Goal: Task Accomplishment & Management: Use online tool/utility

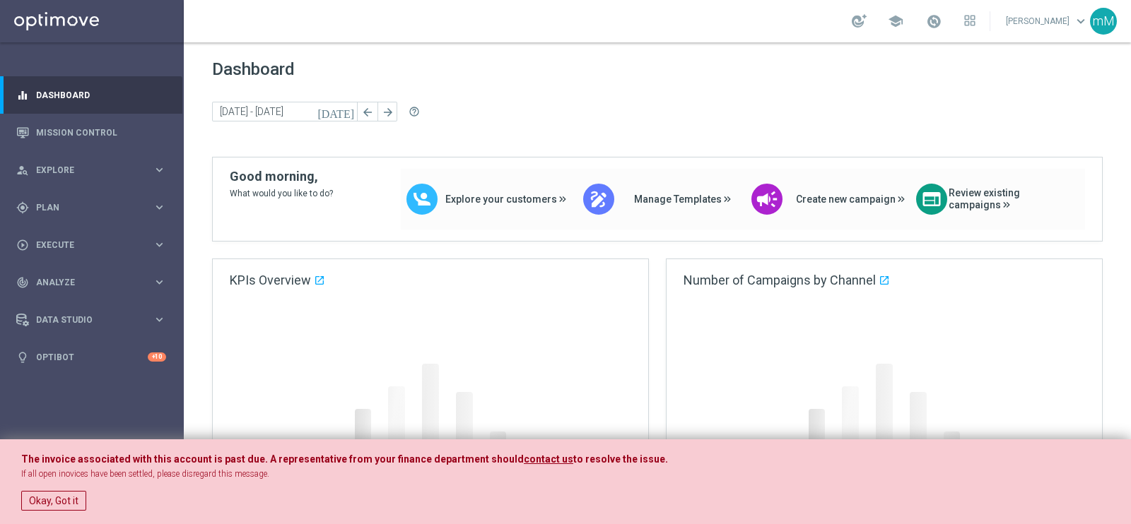
click at [73, 502] on button "Okay, Got it" at bounding box center [53, 501] width 65 height 20
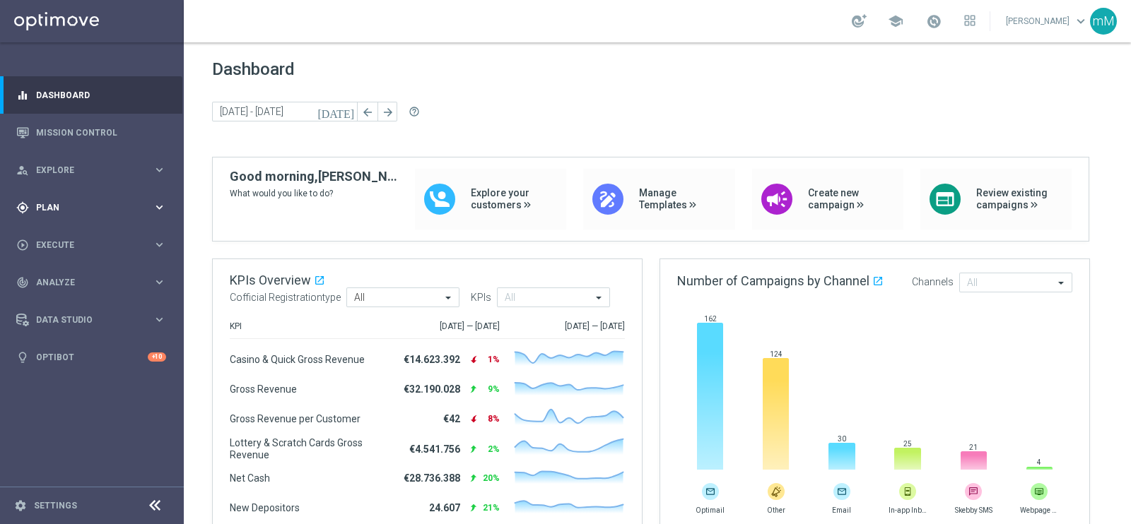
click at [83, 205] on span "Plan" at bounding box center [94, 208] width 117 height 8
click at [63, 279] on span "Templates" at bounding box center [87, 279] width 101 height 8
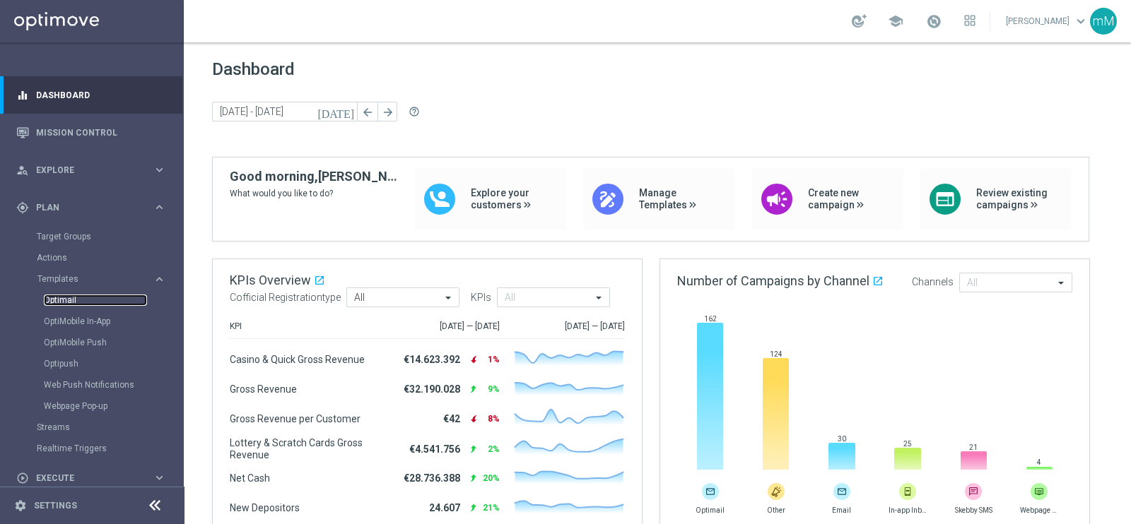
click at [76, 300] on link "Optimail" at bounding box center [95, 300] width 103 height 11
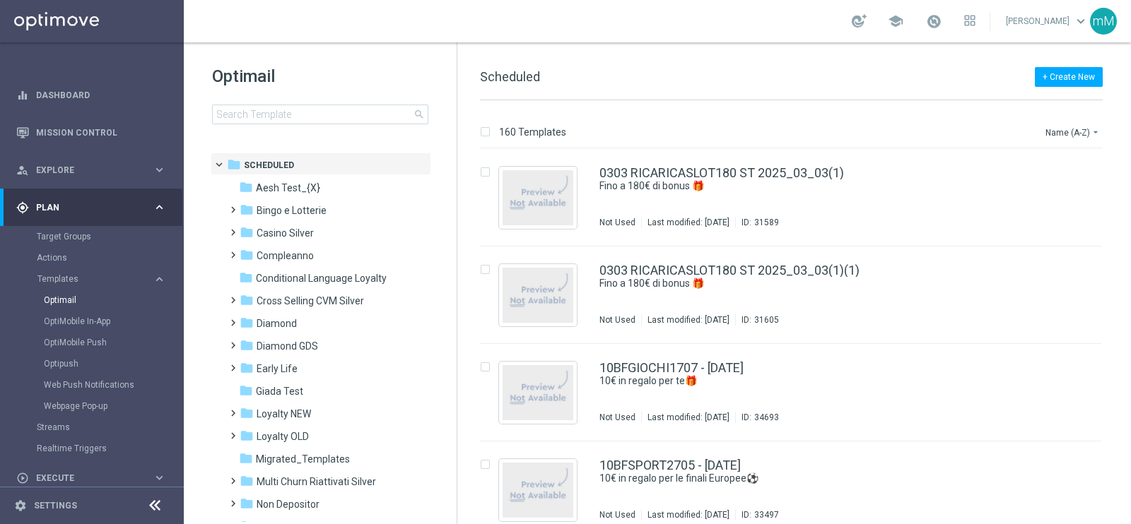
click at [153, 510] on icon at bounding box center [154, 506] width 17 height 17
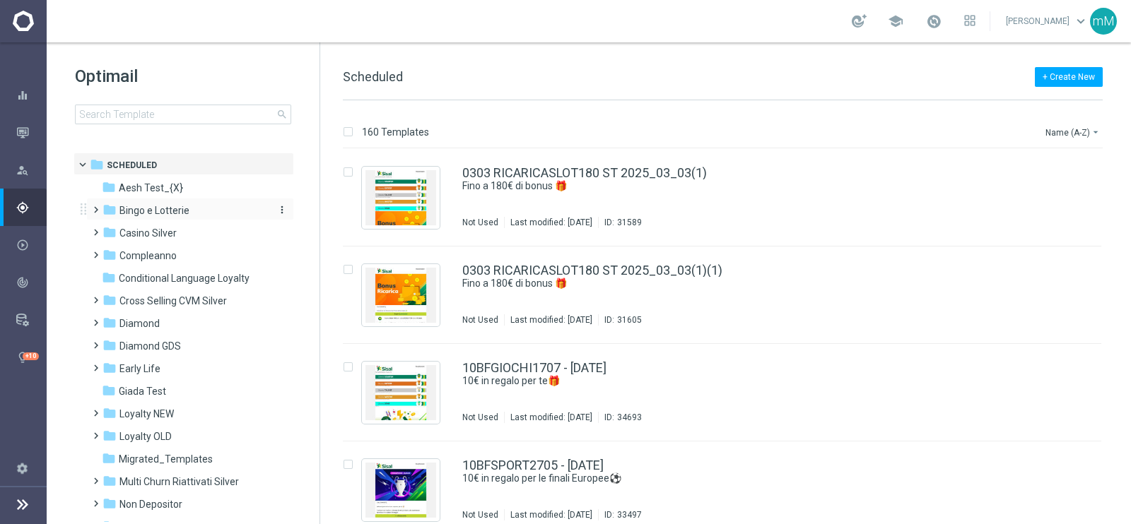
click at [173, 210] on span "Bingo e Lotterie" at bounding box center [154, 210] width 70 height 13
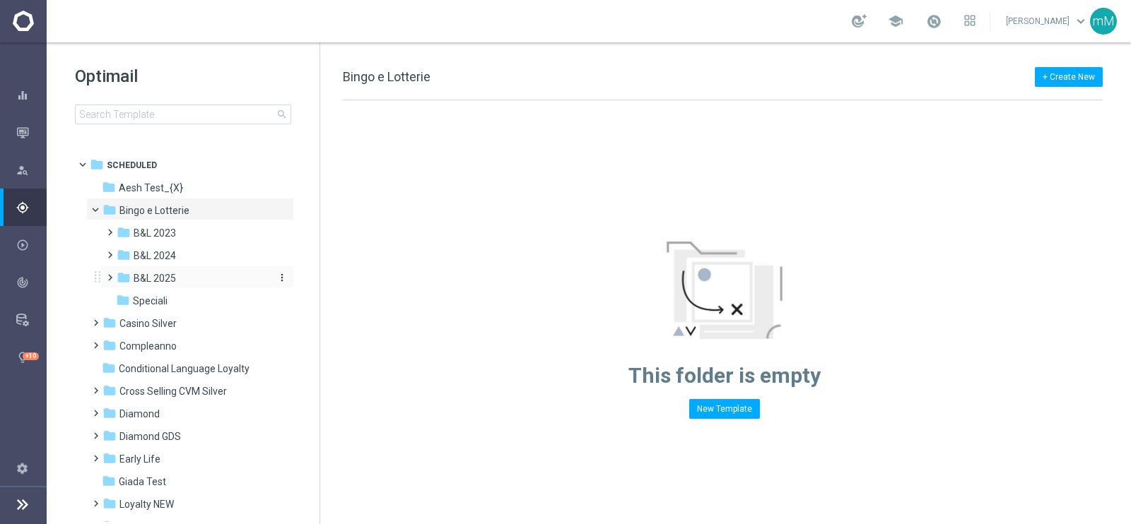
click at [152, 281] on span "B&L 2025" at bounding box center [155, 278] width 42 height 13
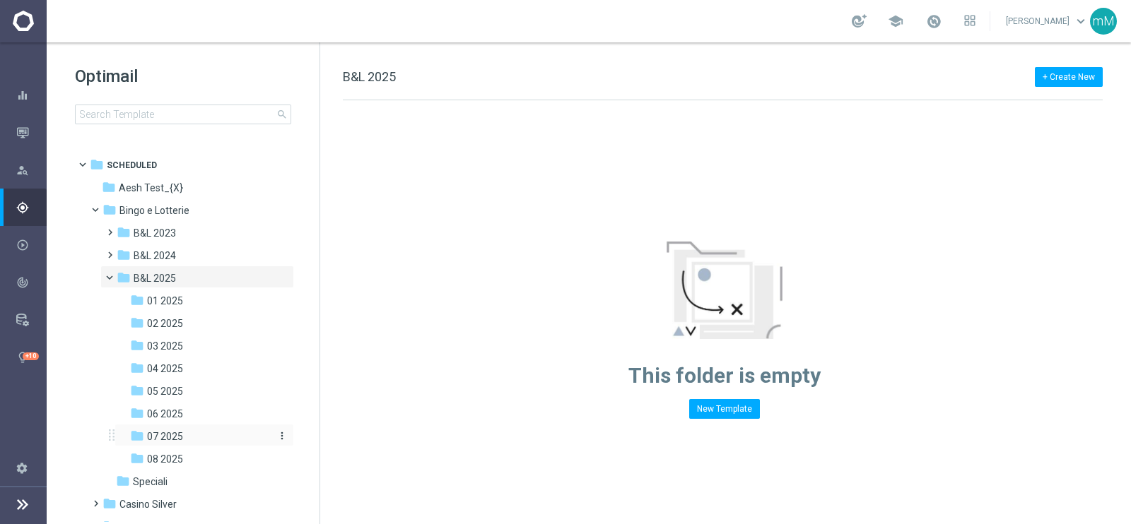
click at [166, 433] on span "07 2025" at bounding box center [165, 436] width 36 height 13
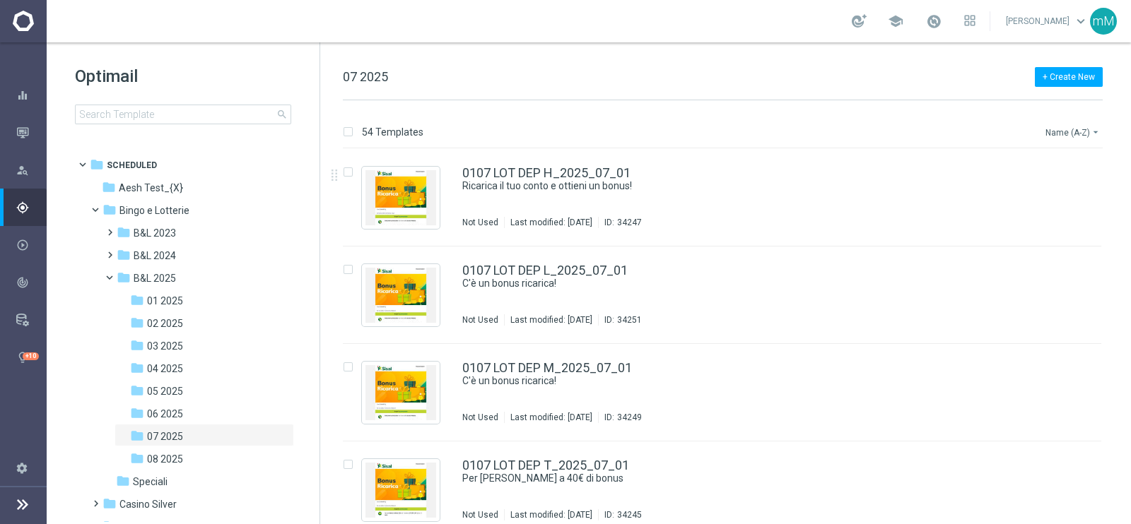
click at [1074, 131] on button "Name (A-Z) arrow_drop_down" at bounding box center [1073, 132] width 59 height 17
click at [1042, 194] on span "Date Modified (Newest)" at bounding box center [1048, 195] width 95 height 10
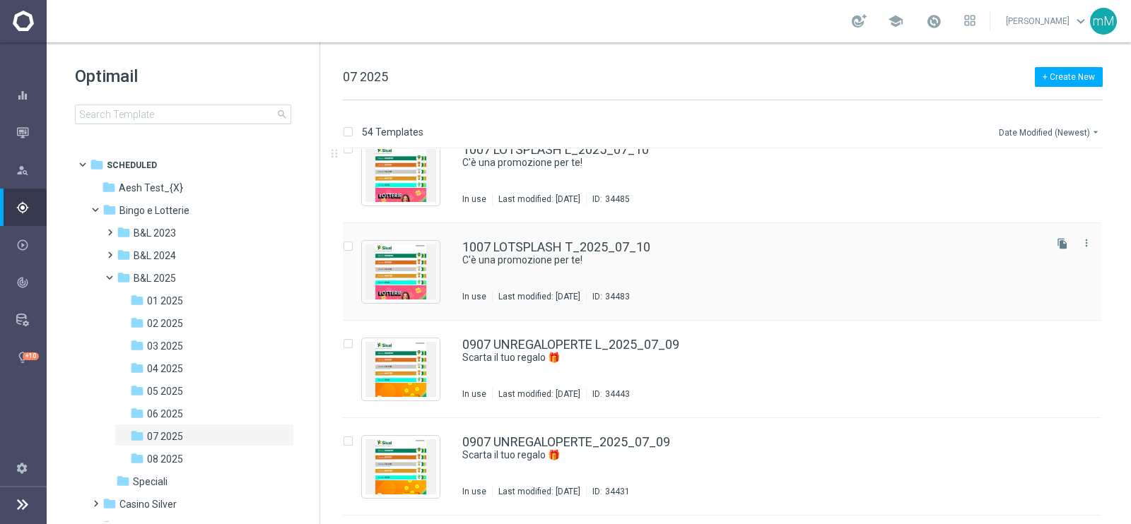
scroll to position [3263, 0]
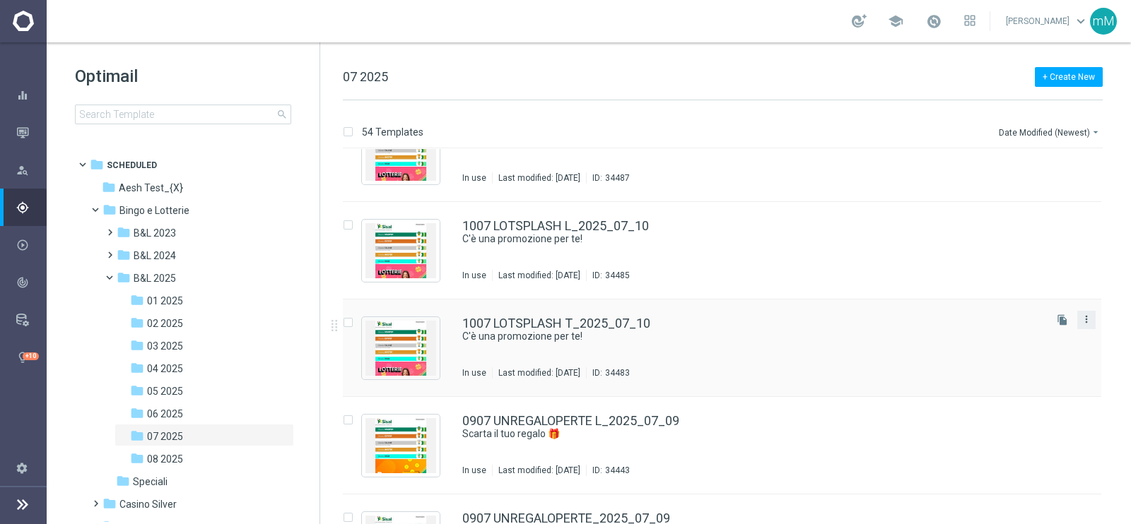
click at [1081, 319] on icon "more_vert" at bounding box center [1086, 319] width 11 height 11
click at [1016, 353] on div "Copy To" at bounding box center [1028, 354] width 86 height 10
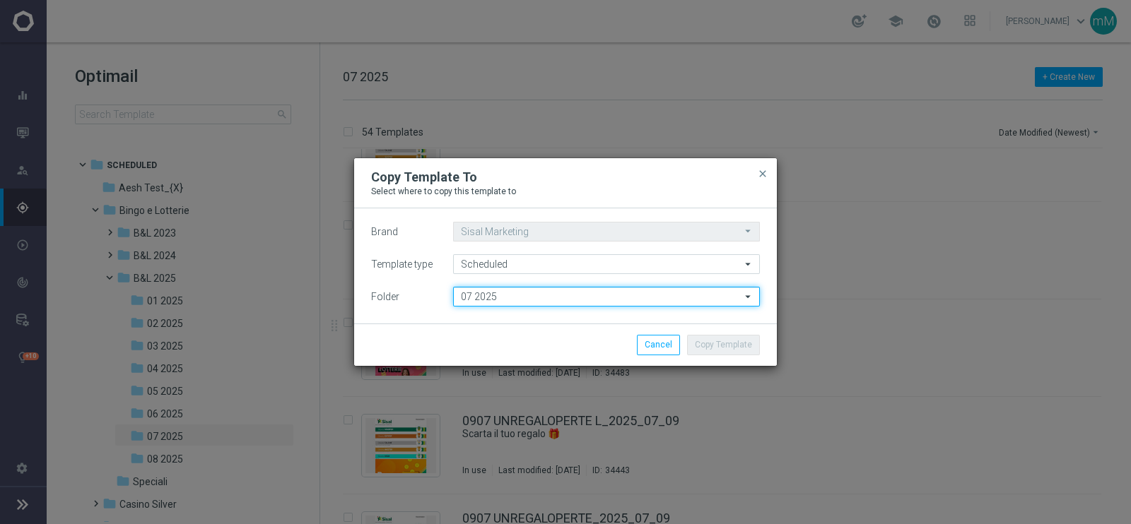
click at [537, 299] on input "07 2025" at bounding box center [606, 297] width 307 height 20
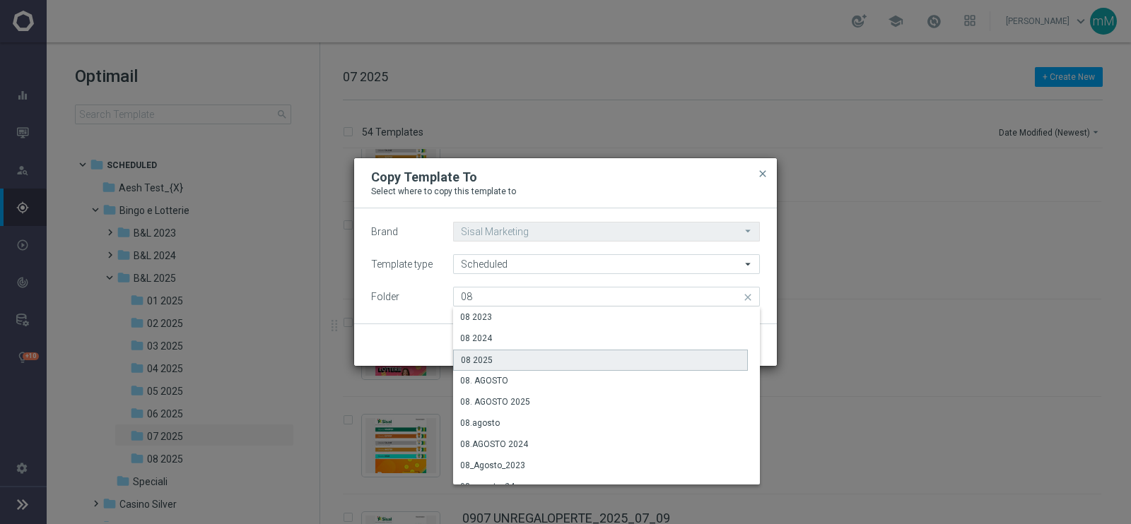
click at [506, 362] on div "08 2025" at bounding box center [600, 360] width 295 height 21
type input "08 2025"
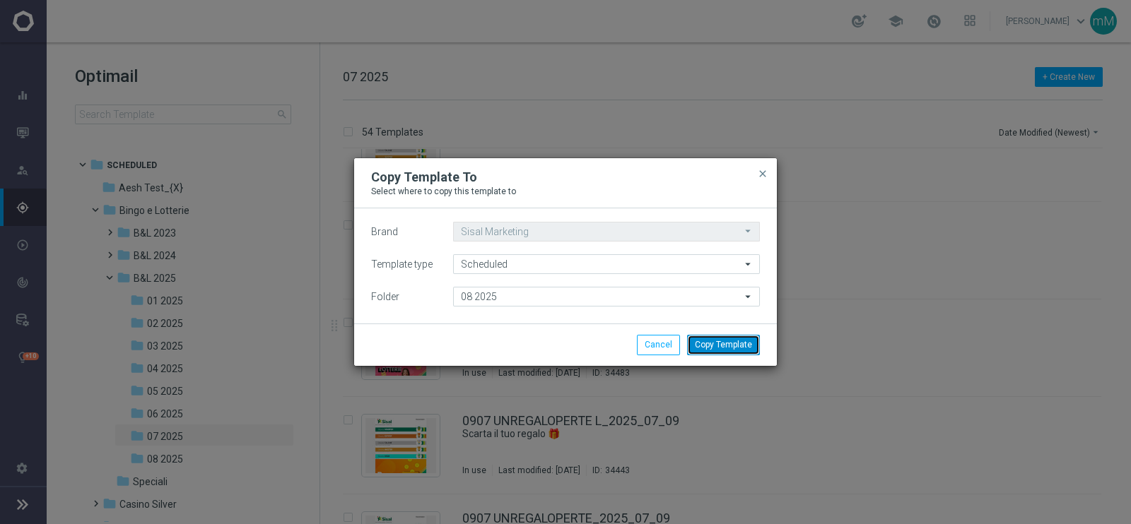
click at [710, 344] on button "Copy Template" at bounding box center [723, 345] width 73 height 20
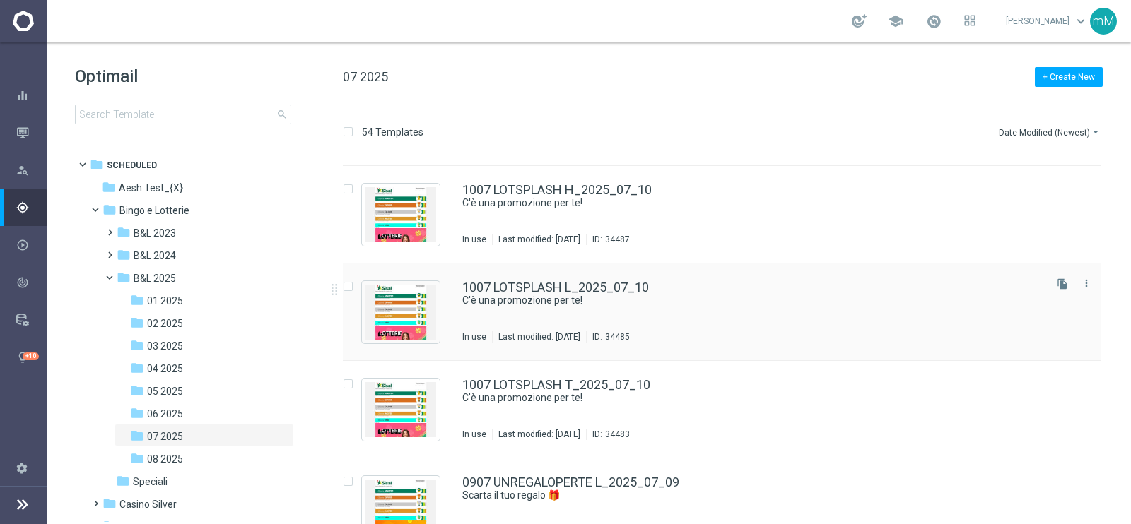
scroll to position [3175, 0]
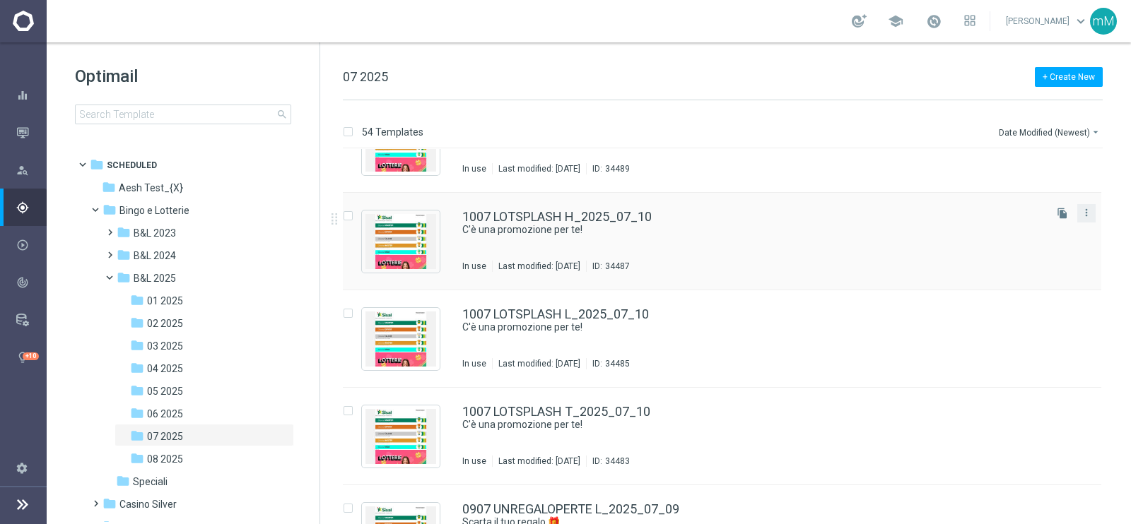
click at [1090, 214] on button "more_vert" at bounding box center [1086, 212] width 14 height 17
click at [1039, 243] on div "Copy To" at bounding box center [1028, 247] width 86 height 10
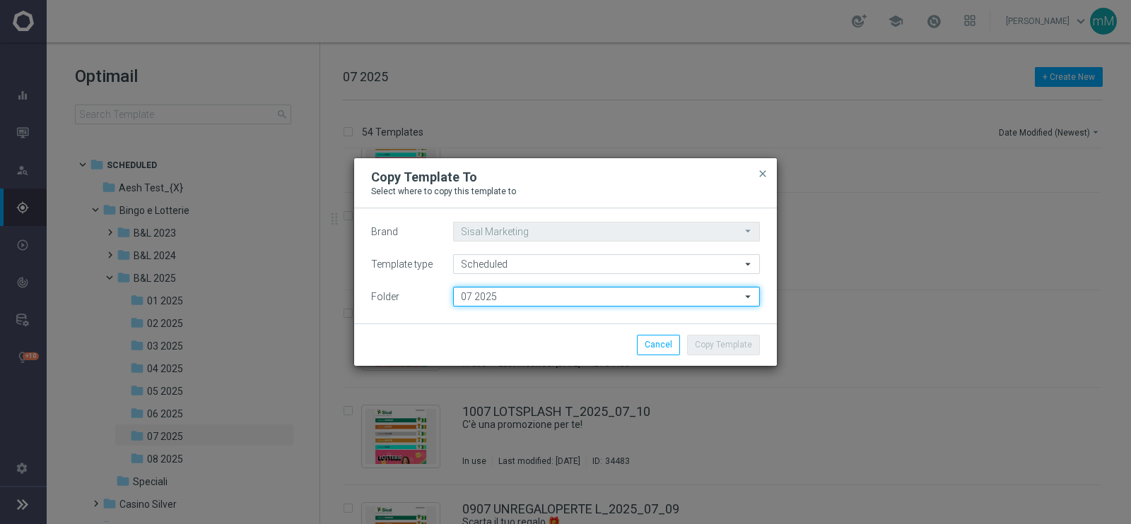
click at [477, 301] on input "07 2025" at bounding box center [606, 297] width 307 height 20
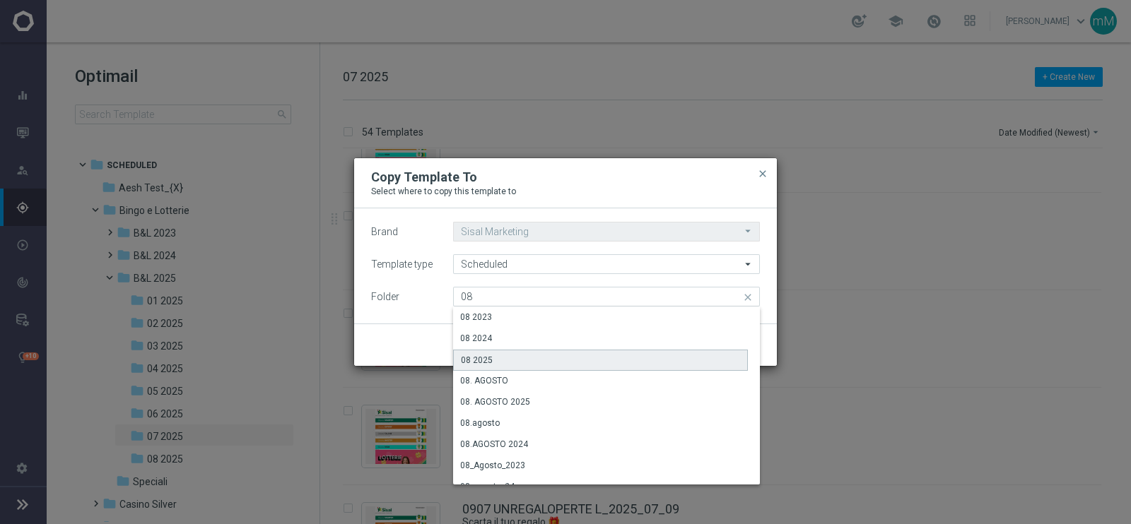
click at [478, 365] on div "08 2025" at bounding box center [477, 360] width 32 height 13
type input "08 2025"
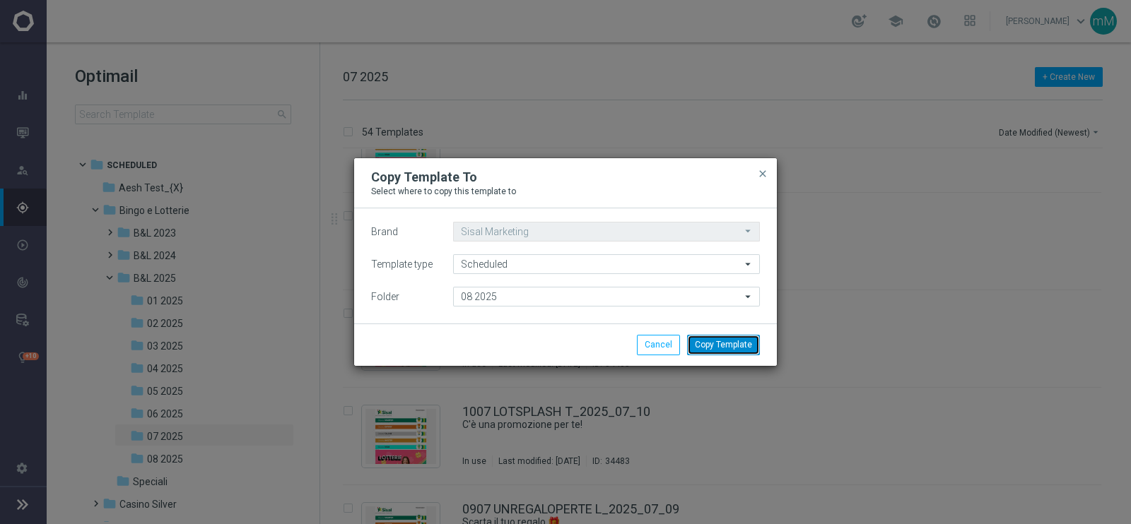
click at [717, 344] on button "Copy Template" at bounding box center [723, 345] width 73 height 20
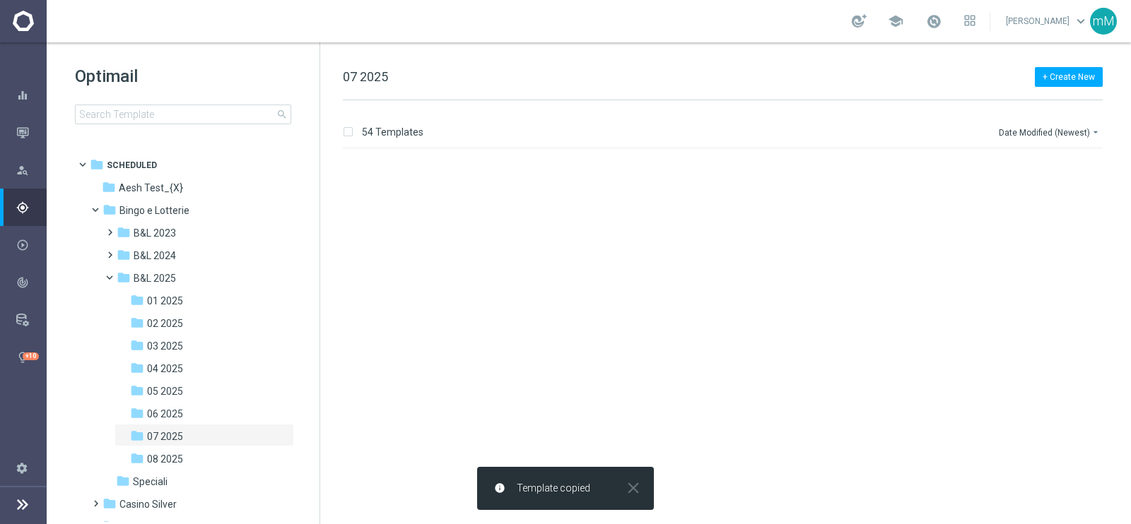
scroll to position [0, 0]
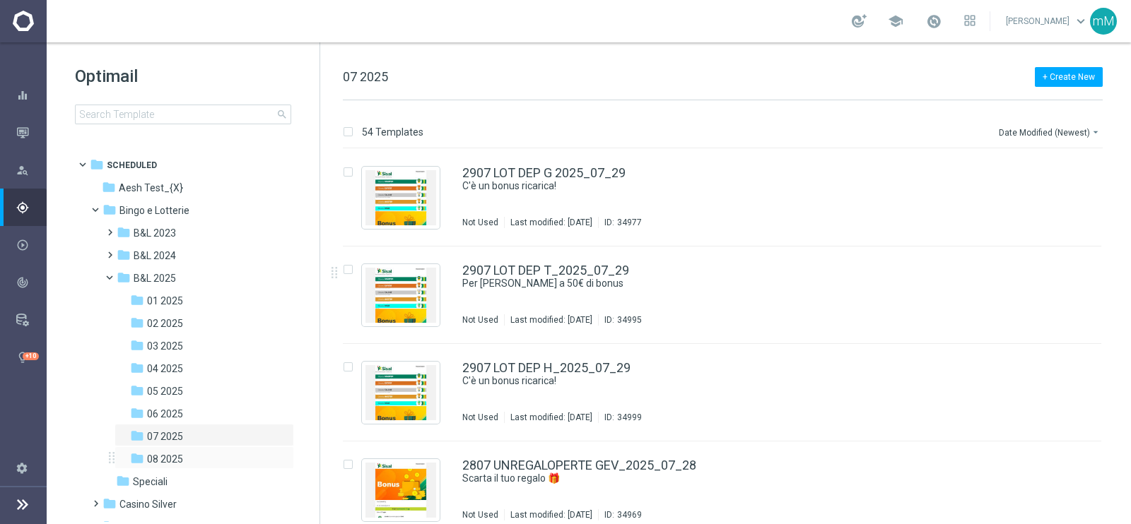
click at [176, 447] on div "folder 08 2025 more_vert" at bounding box center [204, 458] width 180 height 23
click at [173, 456] on span "08 2025" at bounding box center [165, 459] width 36 height 13
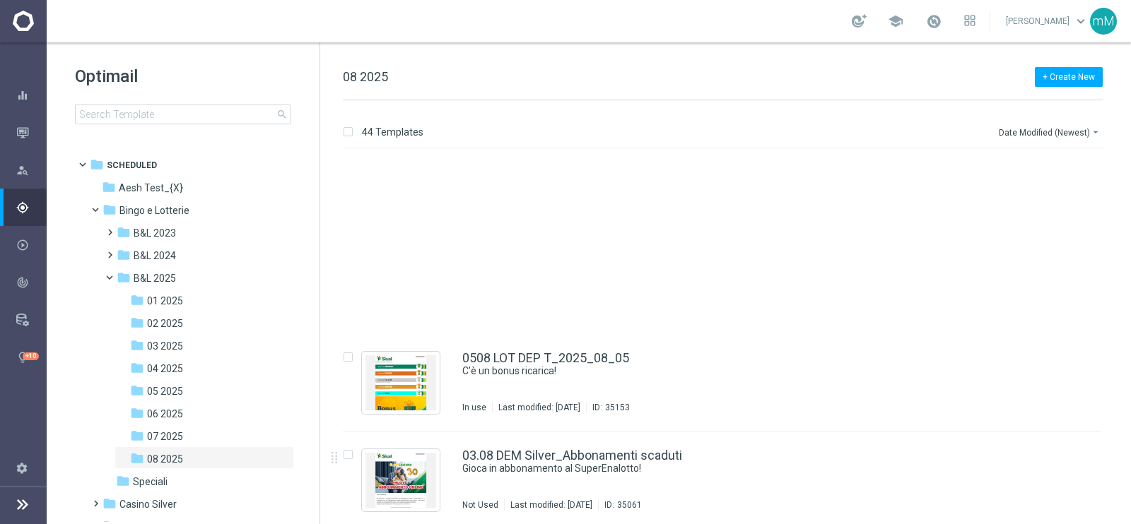
scroll to position [3915, 0]
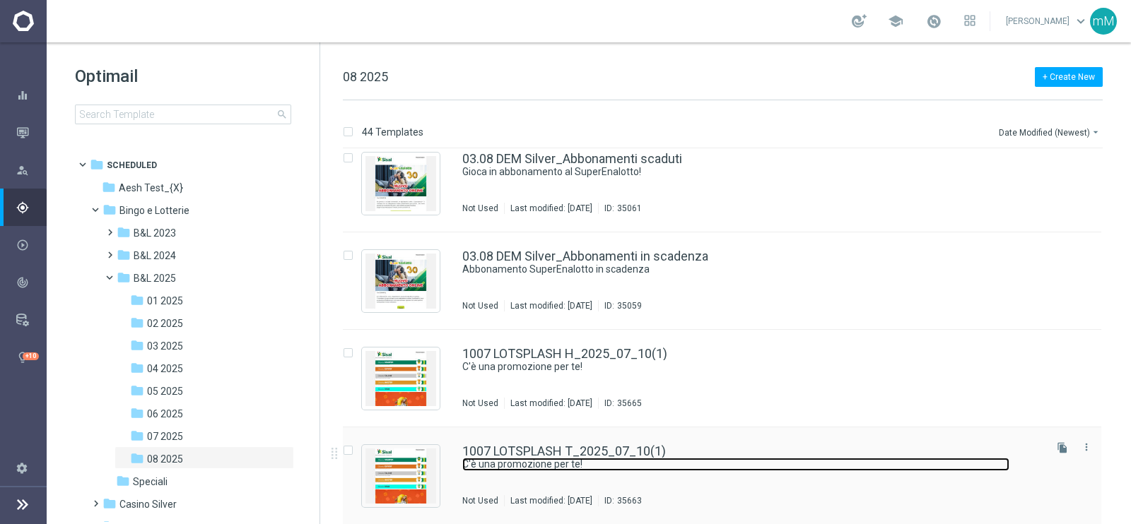
click at [583, 469] on link "C'è una promozione per te!" at bounding box center [735, 464] width 547 height 13
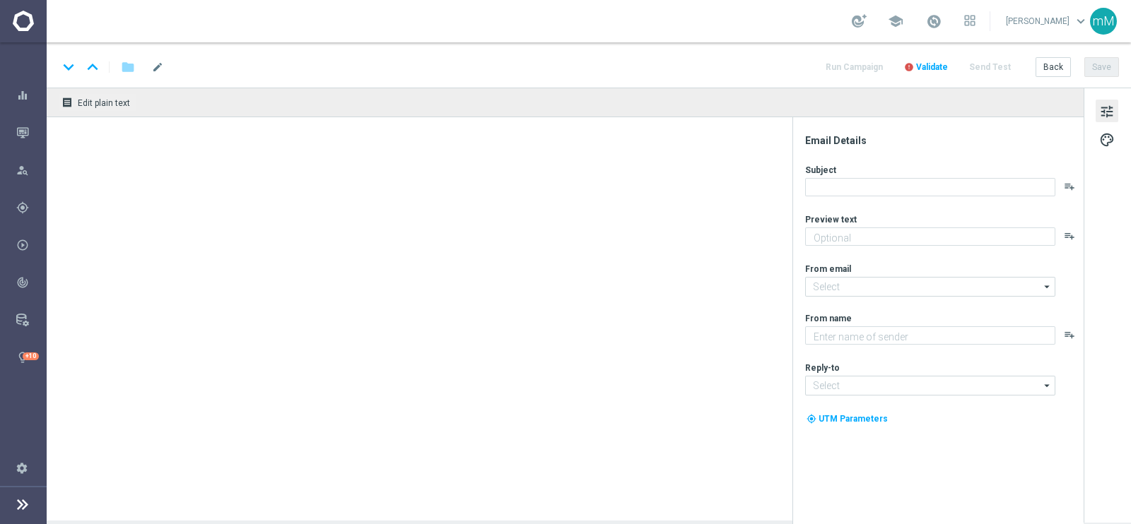
type textarea "Fino a 50€ di bonus"
type textarea "Sisal"
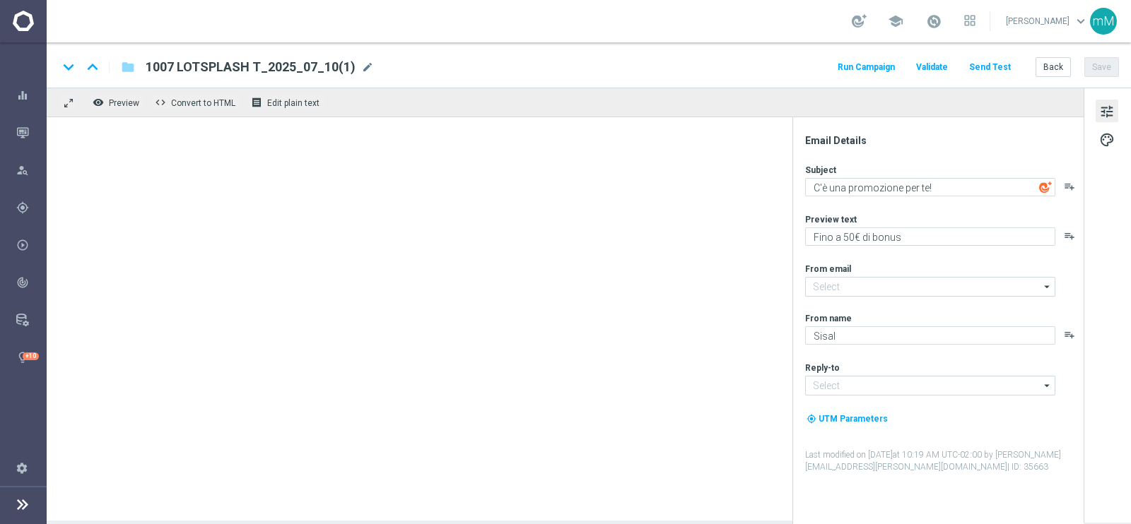
type input "[EMAIL_ADDRESS][DOMAIN_NAME]"
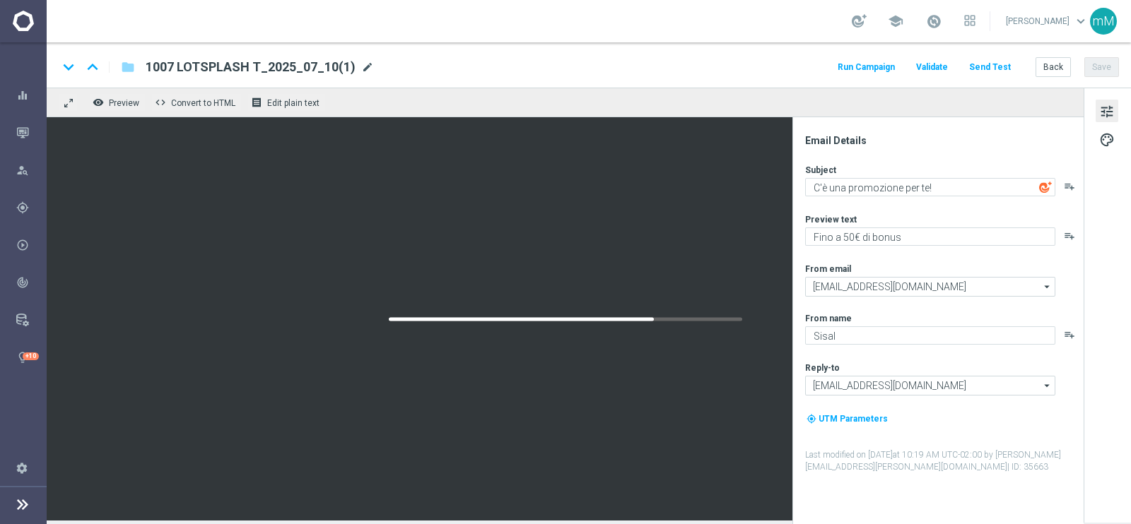
click at [364, 69] on span "mode_edit" at bounding box center [367, 67] width 13 height 13
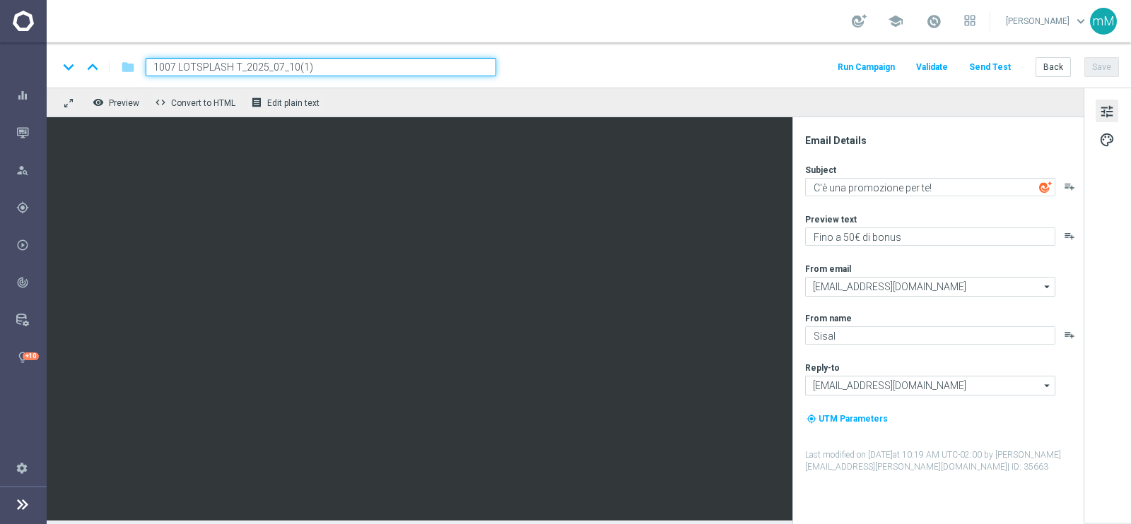
drag, startPoint x: 237, startPoint y: 65, endPoint x: 148, endPoint y: 66, distance: 89.1
click at [146, 66] on input "1007 LOTSPLASH T_2025_07_10(1)" at bounding box center [321, 67] width 351 height 18
paste input "2708 BYEAGOSTOLOT T"
type input "2708 BYEAGOSTOLOT T_2025_08_27"
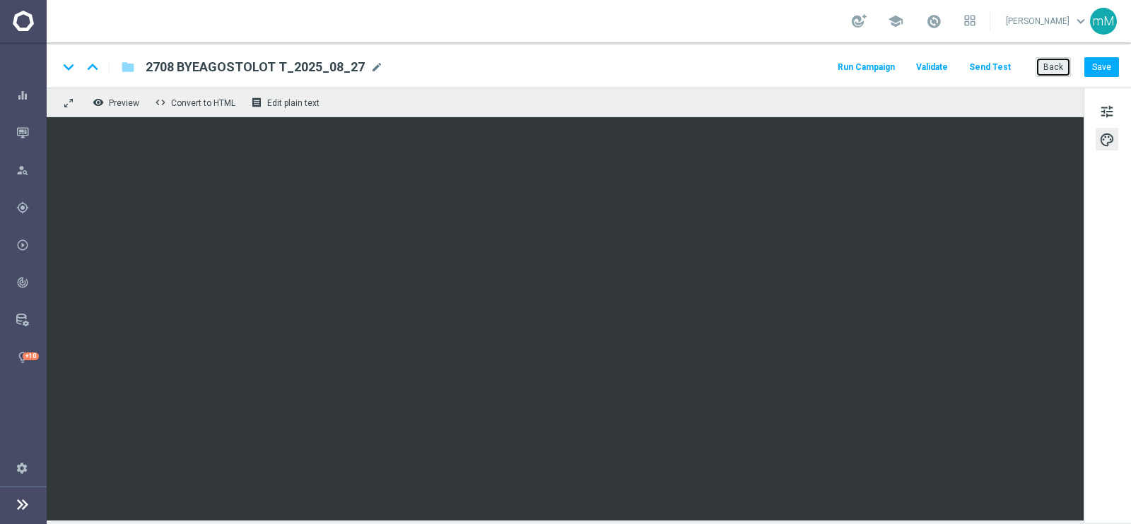
click at [1057, 69] on button "Back" at bounding box center [1052, 67] width 35 height 20
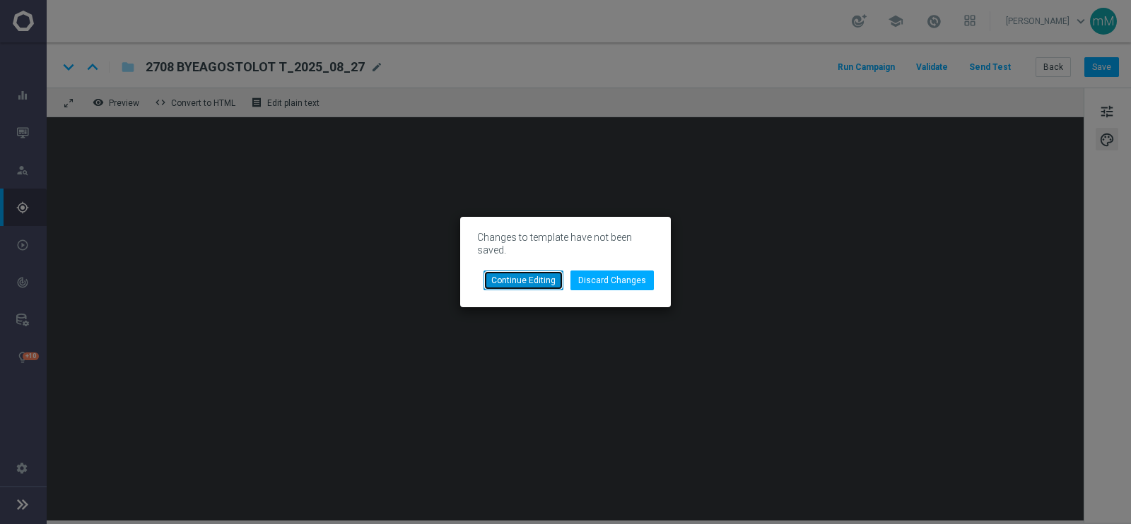
click at [555, 277] on button "Continue Editing" at bounding box center [523, 281] width 80 height 20
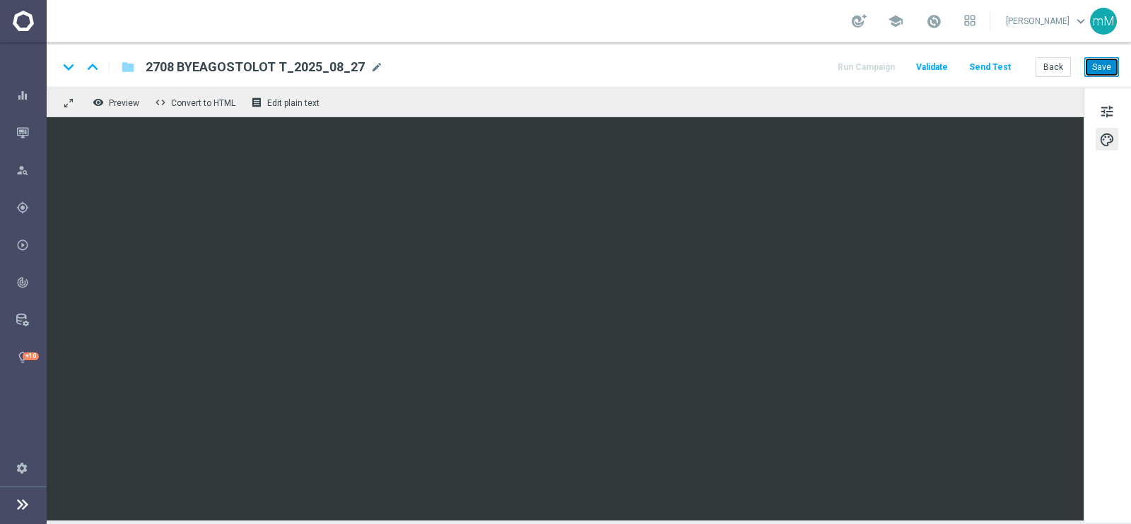
click at [1099, 61] on button "Save" at bounding box center [1101, 67] width 35 height 20
click at [1054, 69] on button "Back" at bounding box center [1052, 67] width 35 height 20
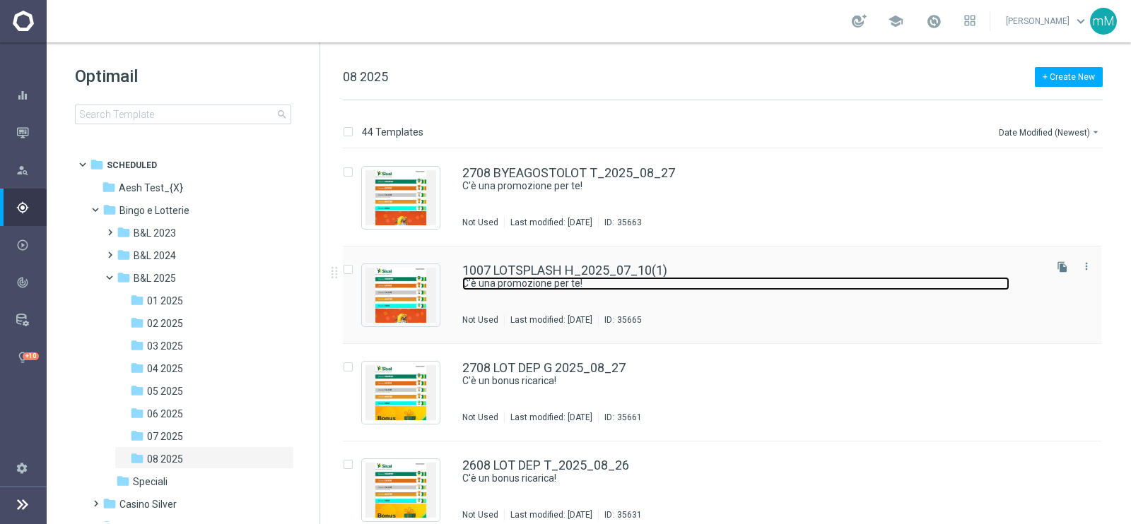
click at [547, 280] on link "C'è una promozione per te!" at bounding box center [735, 283] width 547 height 13
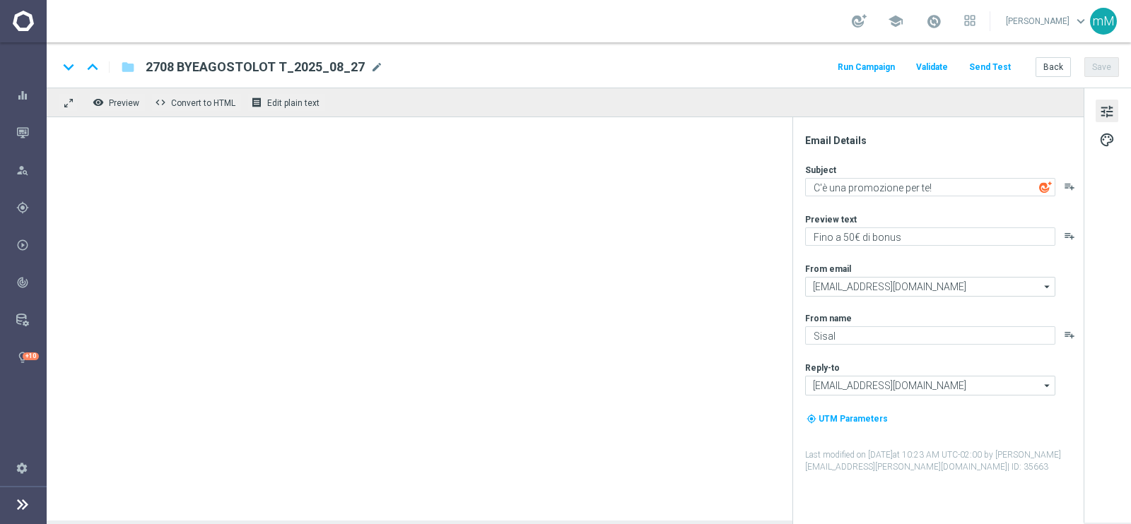
type input "1007 LOTSPLASH H_2025_07_10(1)"
type textarea "Fino a 20.000 Sisal point per te!"
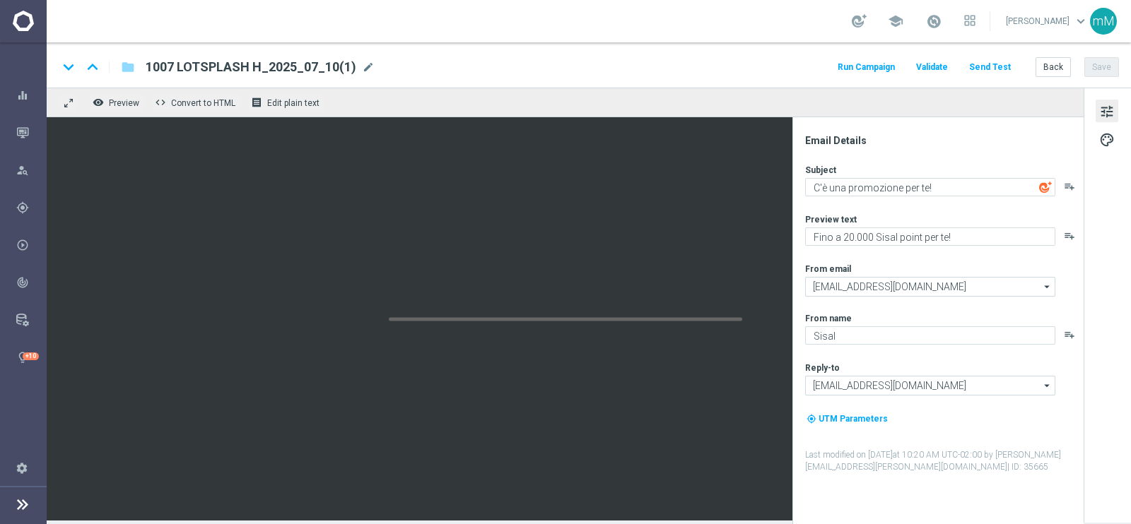
click at [360, 59] on div "1007 LOTSPLASH H_2025_07_10(1) mode_edit" at bounding box center [260, 67] width 229 height 18
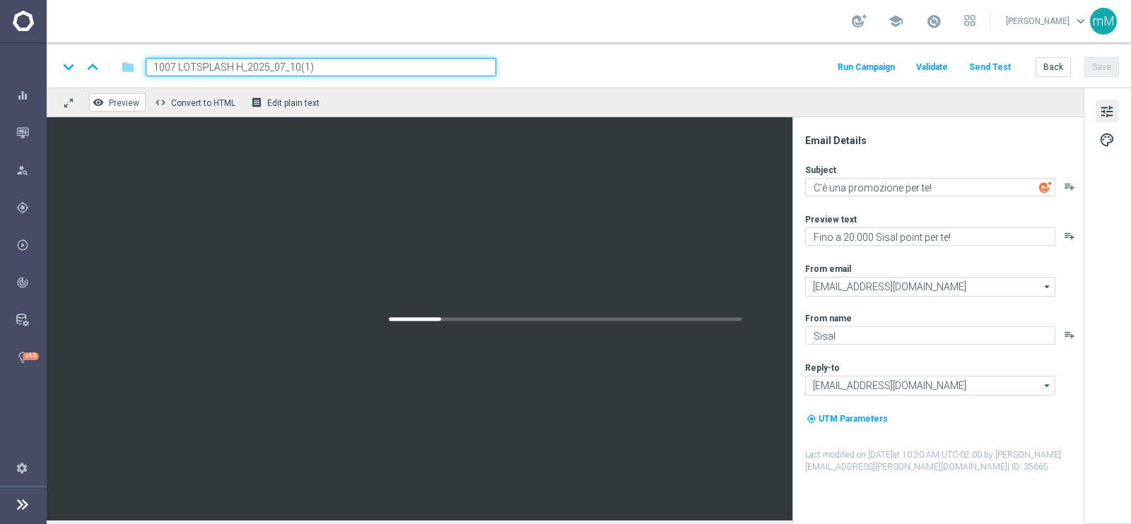
drag, startPoint x: 239, startPoint y: 66, endPoint x: 122, endPoint y: 93, distance: 120.4
click at [122, 93] on div "keyboard_arrow_down keyboard_arrow_up folder 1007 LOTSPLASH H_2025_07_10(1) Run…" at bounding box center [589, 281] width 1084 height 478
paste input "2708 BYEAGOSTOLOT H"
type input "2708 BYEAGOSTOLOT H_2025_08_27"
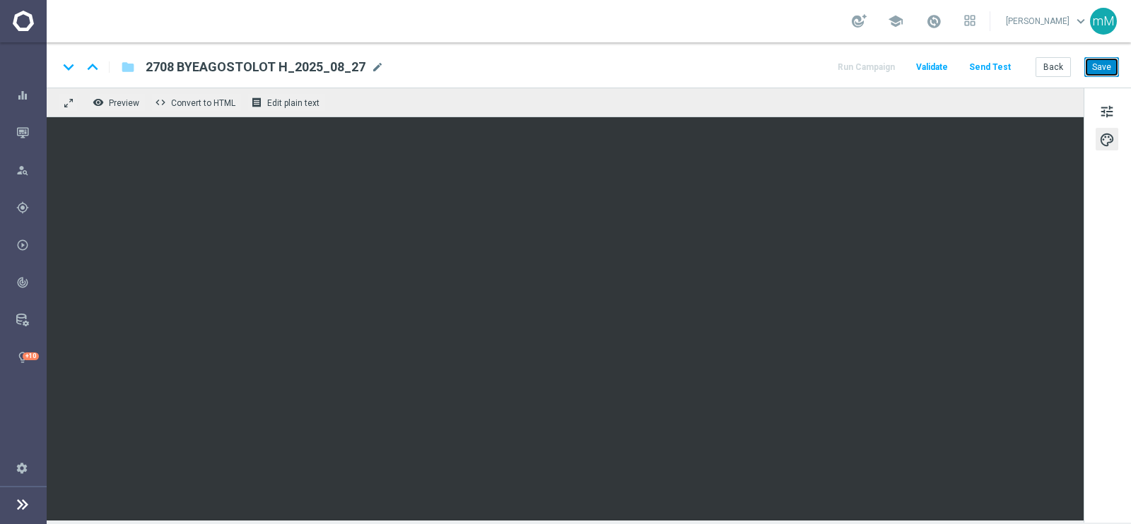
click at [1107, 71] on button "Save" at bounding box center [1101, 67] width 35 height 20
click at [1053, 61] on button "Back" at bounding box center [1052, 67] width 35 height 20
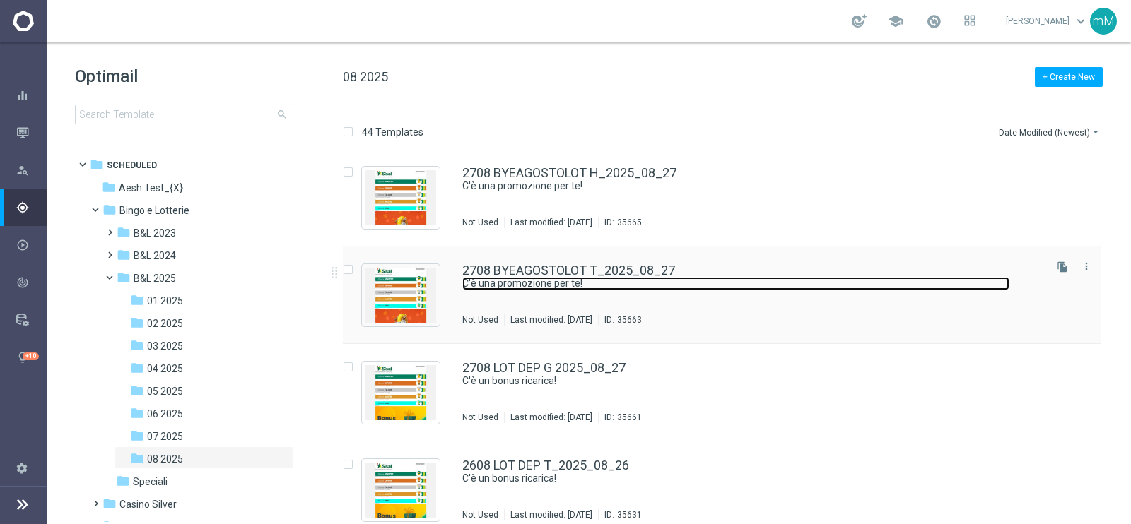
click at [486, 286] on link "C'è una promozione per te!" at bounding box center [735, 283] width 547 height 13
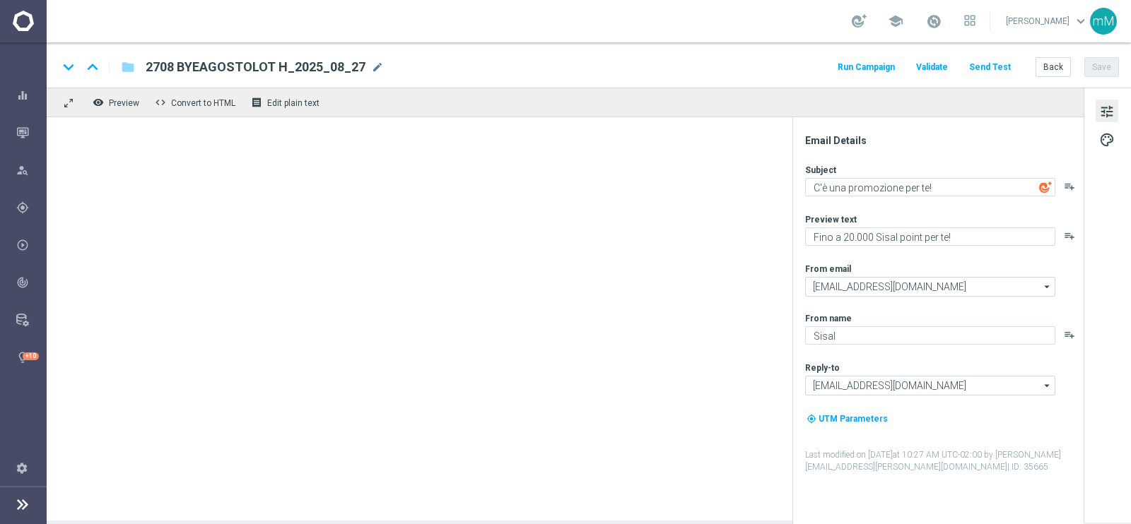
type textarea "Fino a 50€ di bonus"
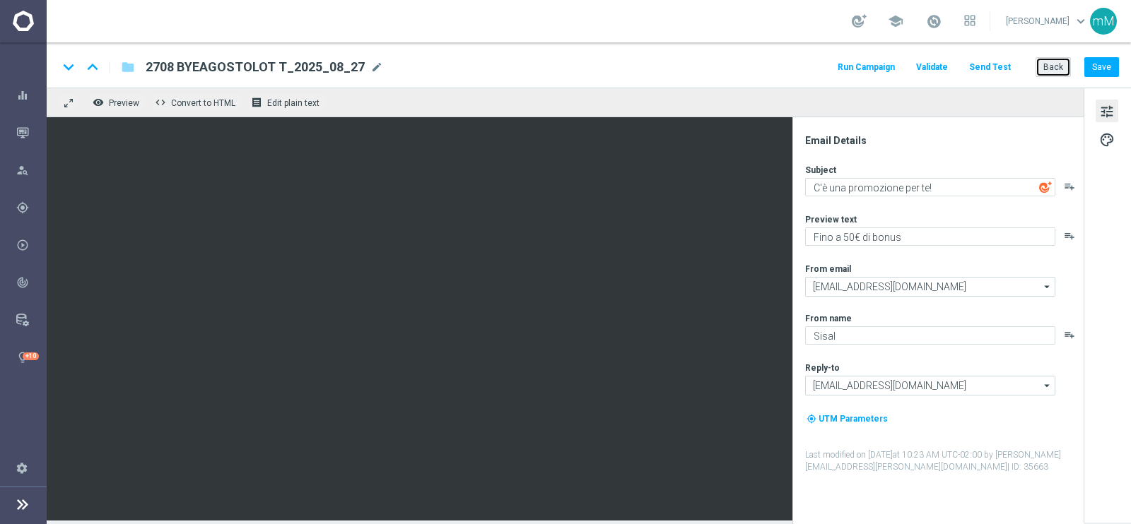
click at [1045, 57] on button "Back" at bounding box center [1052, 67] width 35 height 20
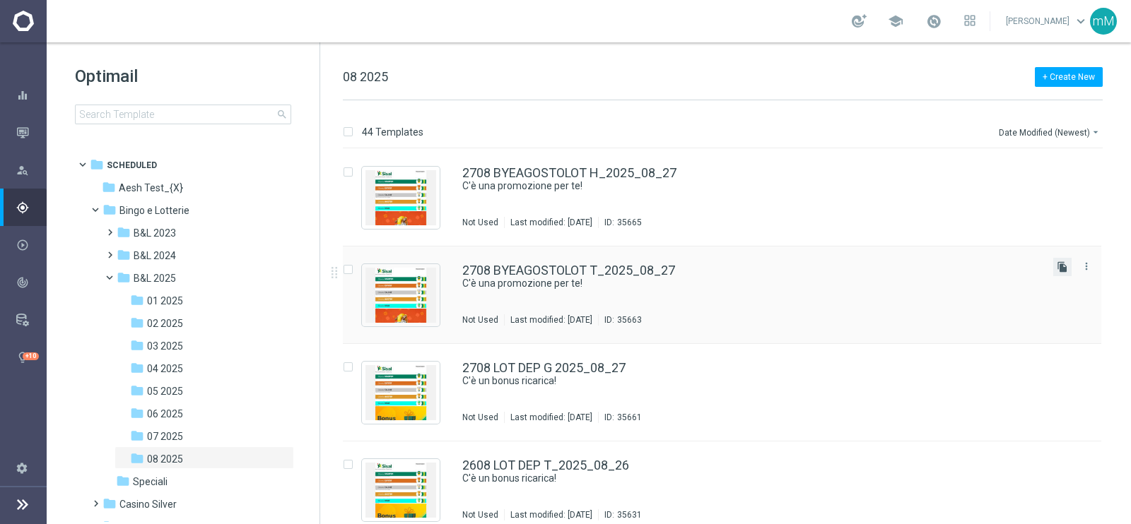
click at [1060, 263] on icon "file_copy" at bounding box center [1062, 266] width 11 height 11
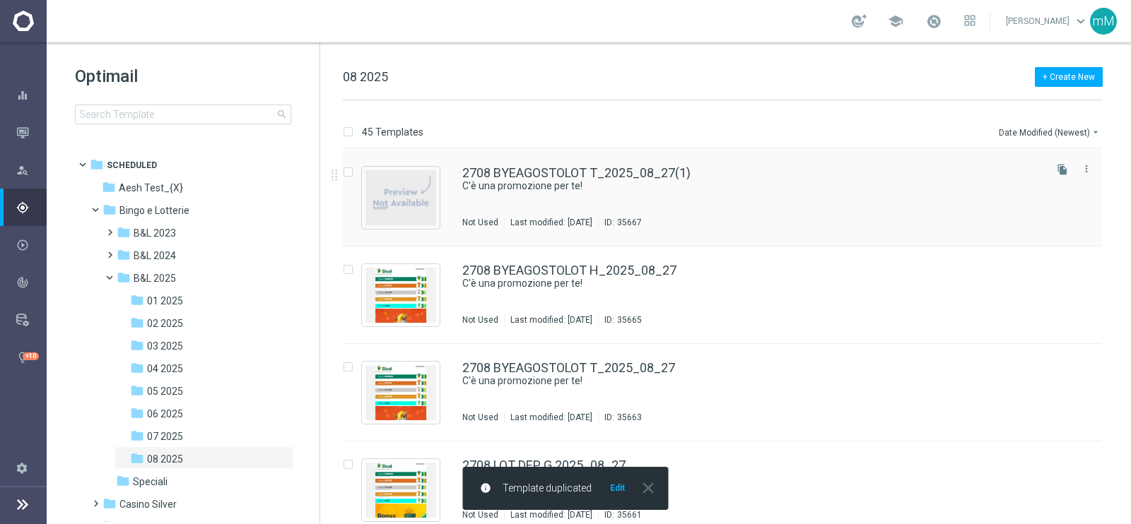
click at [601, 194] on div "2708 BYEAGOSTOLOT T_2025_08_27(1) C'è una promozione per te! Not Used Last modi…" at bounding box center [752, 197] width 580 height 61
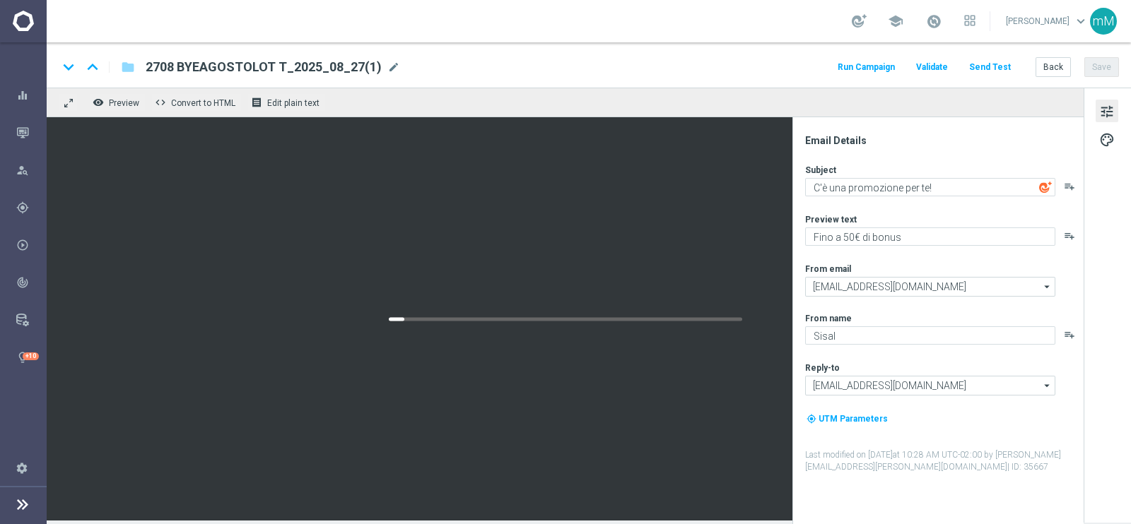
click at [385, 58] on div "2708 BYEAGOSTOLOT T_2025_08_27(1) mode_edit" at bounding box center [273, 67] width 254 height 18
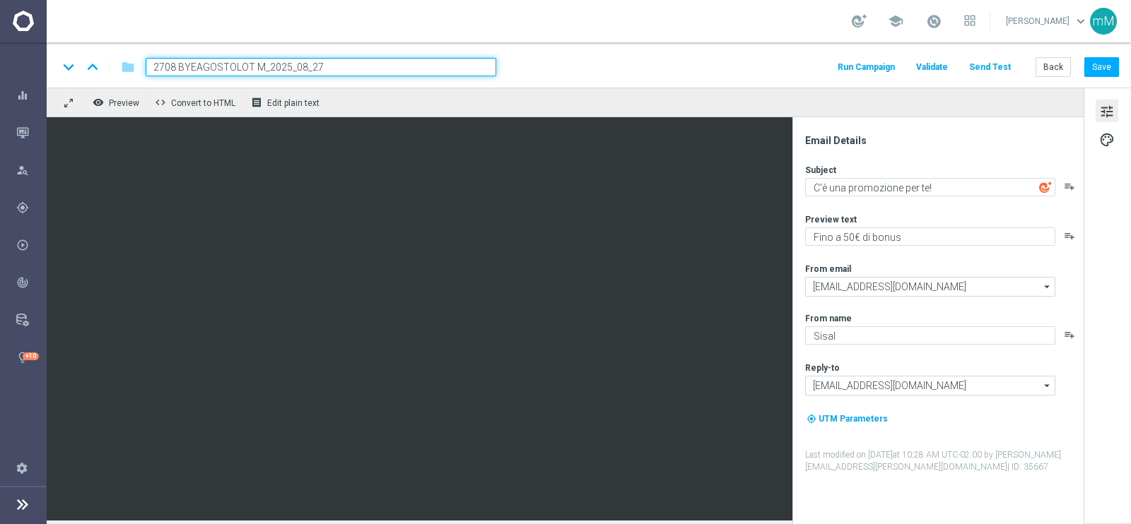
type input "2708 BYEAGOSTOLOT M_2025_08_27"
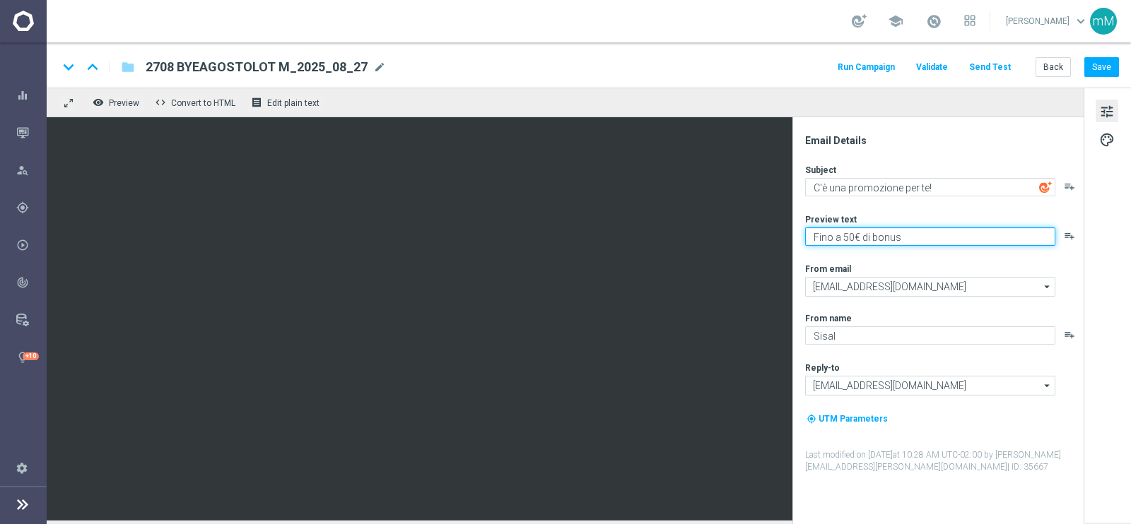
click at [850, 237] on textarea "Fino a 50€ di bonus" at bounding box center [930, 237] width 250 height 18
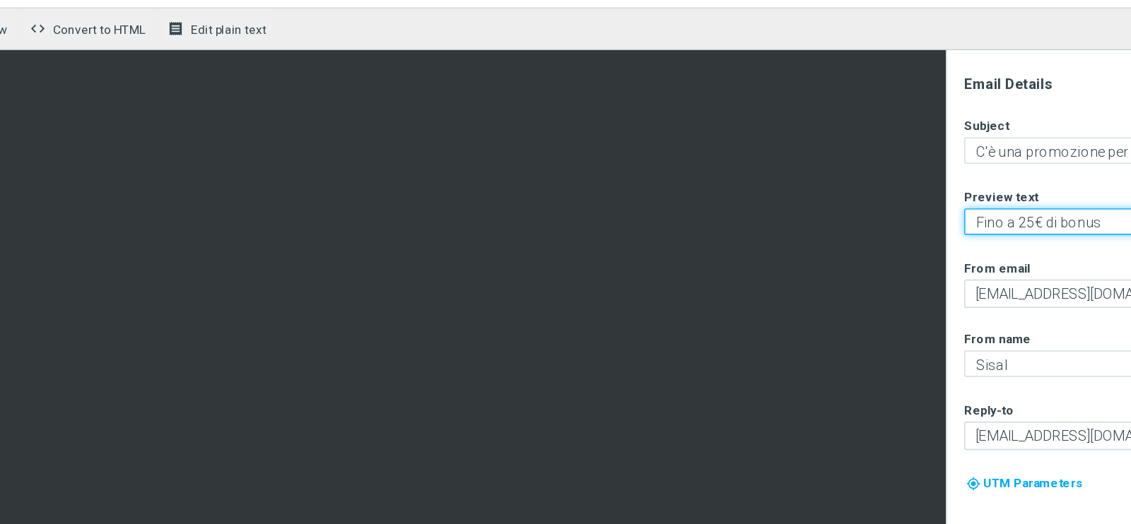
type textarea "Fino a 25€ di bonus"
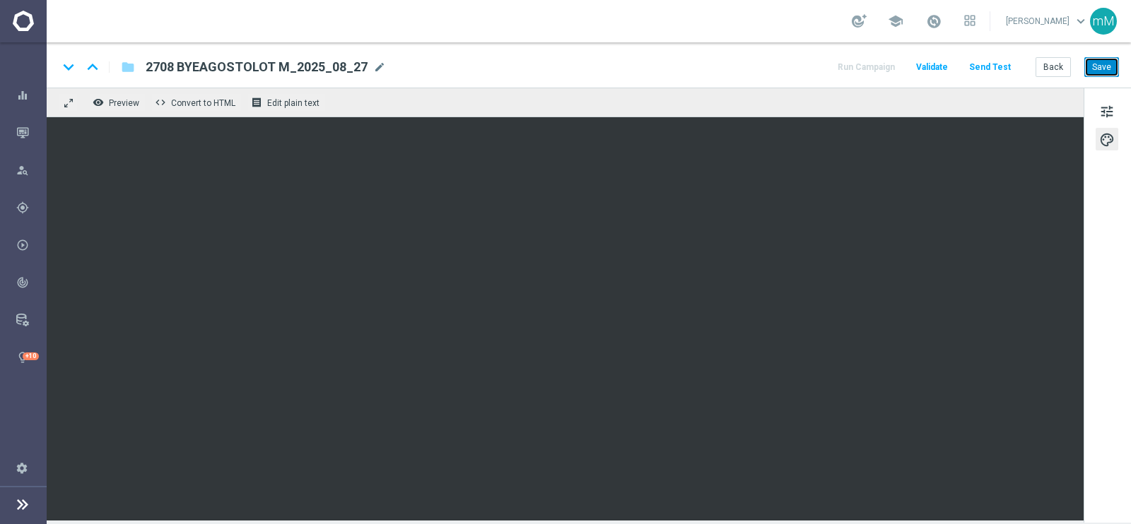
click at [1102, 67] on button "Save" at bounding box center [1101, 67] width 35 height 20
click at [1041, 64] on button "Back" at bounding box center [1052, 67] width 35 height 20
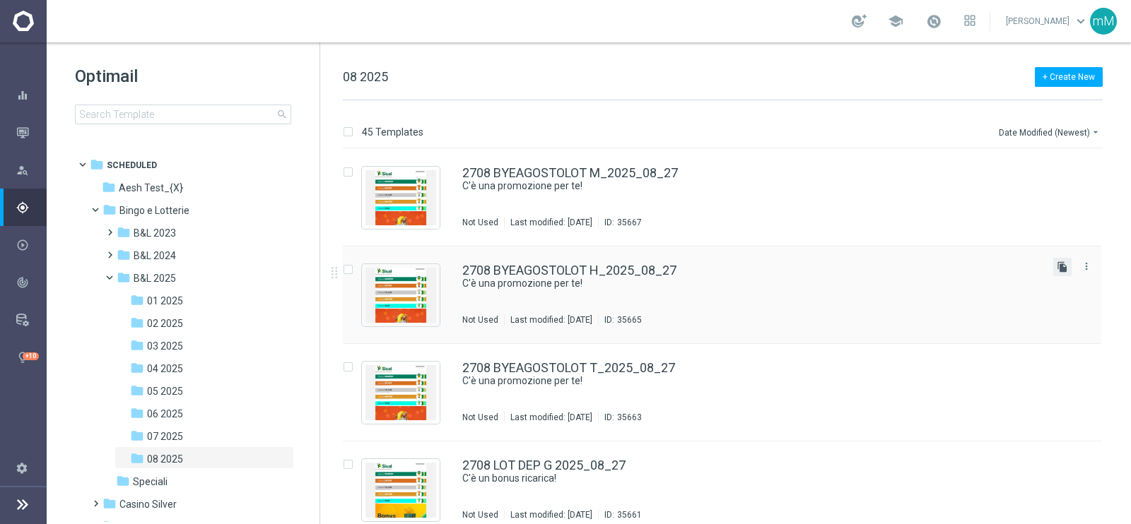
click at [1063, 270] on icon "file_copy" at bounding box center [1062, 266] width 11 height 11
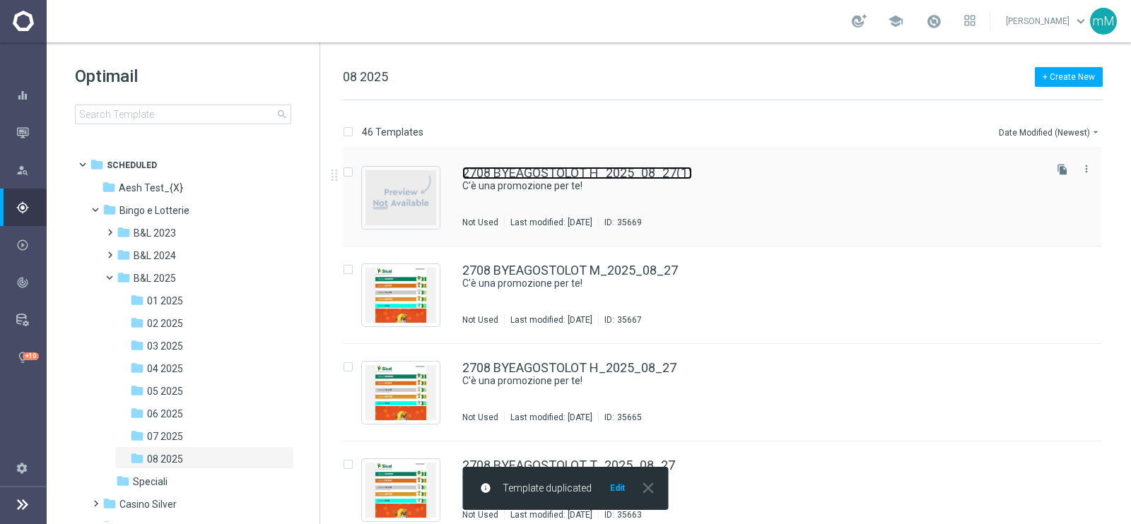
click at [685, 176] on link "2708 BYEAGOSTOLOT H_2025_08_27(1)" at bounding box center [577, 173] width 230 height 13
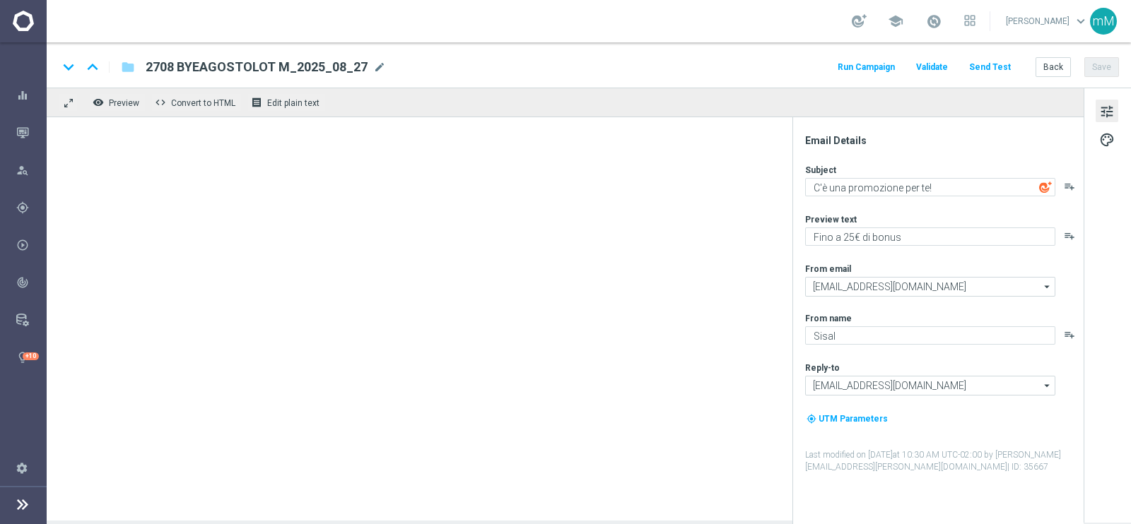
type input "2708 BYEAGOSTOLOT H_2025_08_27(1)"
type textarea "Fino a 20.000 Sisal point per te!"
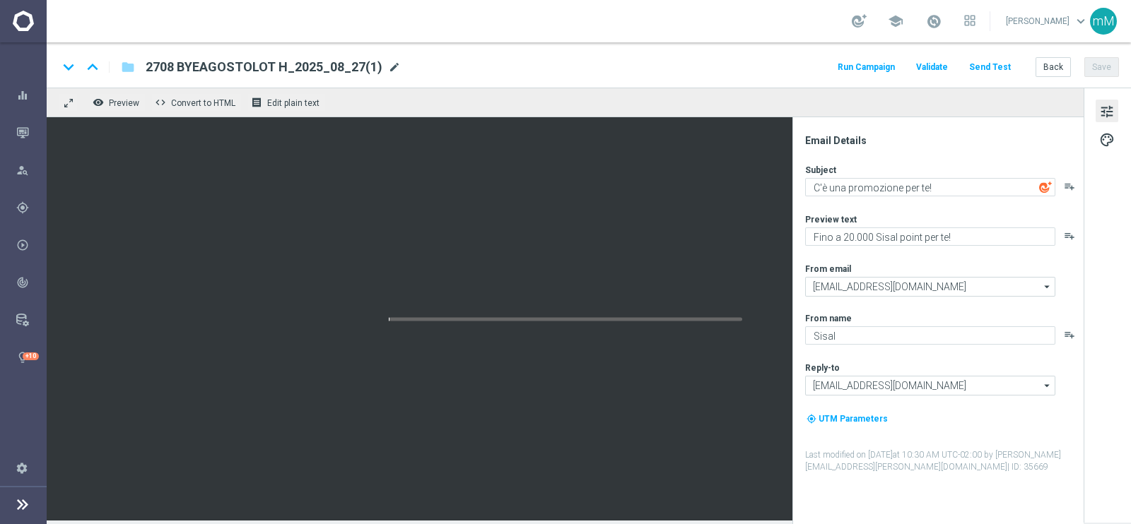
click at [388, 61] on span "mode_edit" at bounding box center [394, 67] width 13 height 13
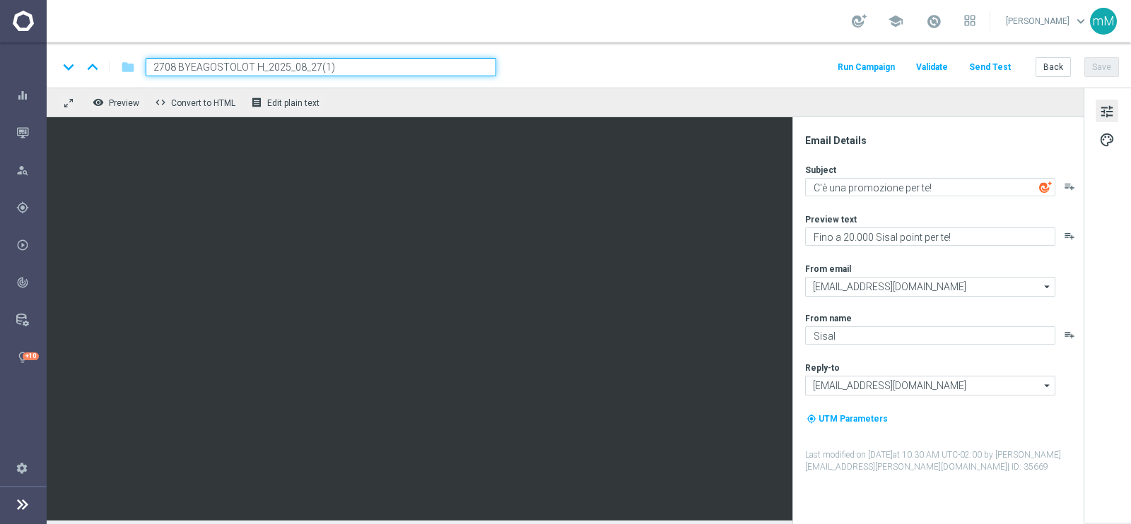
click at [401, 61] on input "2708 BYEAGOSTOLOT H_2025_08_27(1)" at bounding box center [321, 67] width 351 height 18
click at [261, 68] on input "2708 BYEAGOSTOLOT H_2025_08_27" at bounding box center [321, 67] width 351 height 18
type input "2708 BYEAGOSTOLOT L_2025_08_27"
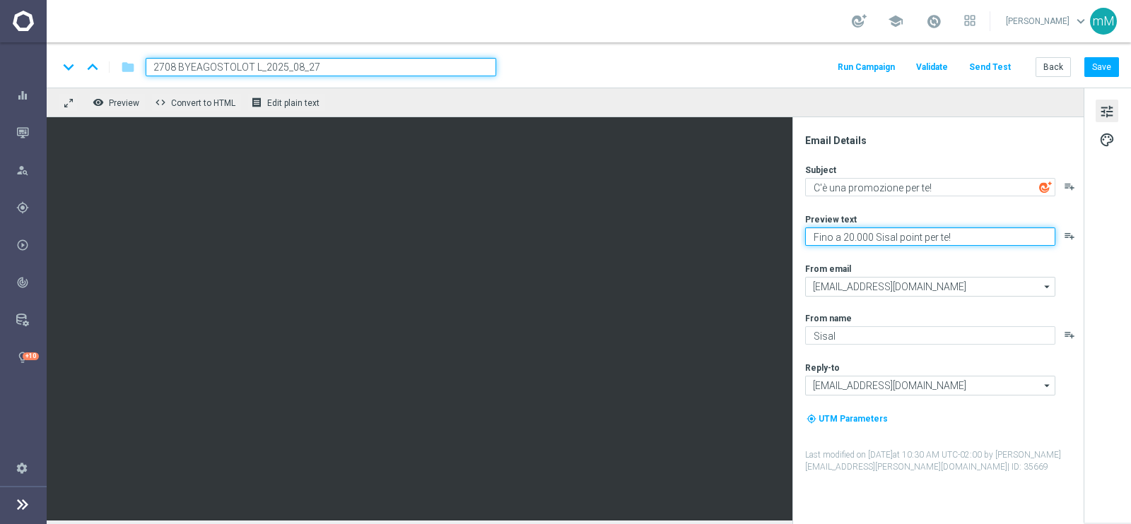
click at [849, 236] on textarea "Fino a 20.000 Sisal point per te!" at bounding box center [930, 237] width 250 height 18
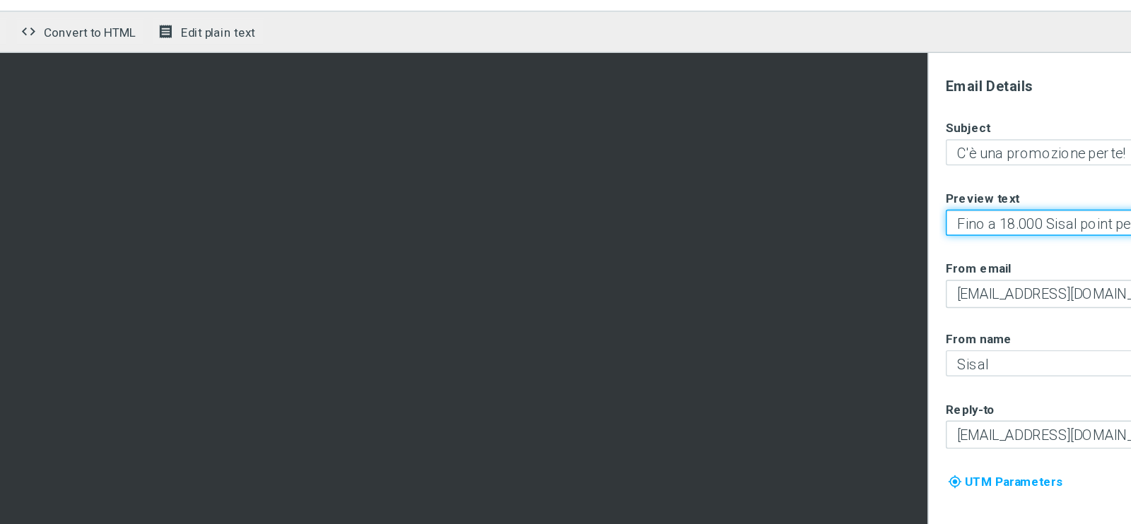
type textarea "Fino a 18.000 Sisal point per te!"
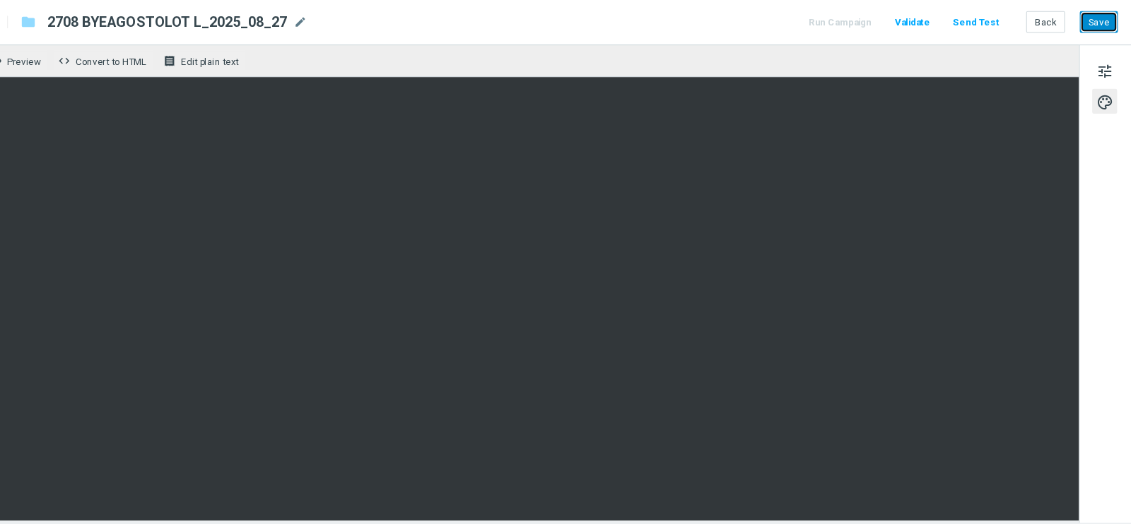
click at [1095, 68] on button "Save" at bounding box center [1101, 67] width 35 height 20
click at [1047, 72] on button "Back" at bounding box center [1052, 67] width 35 height 20
